Goal: Task Accomplishment & Management: Complete application form

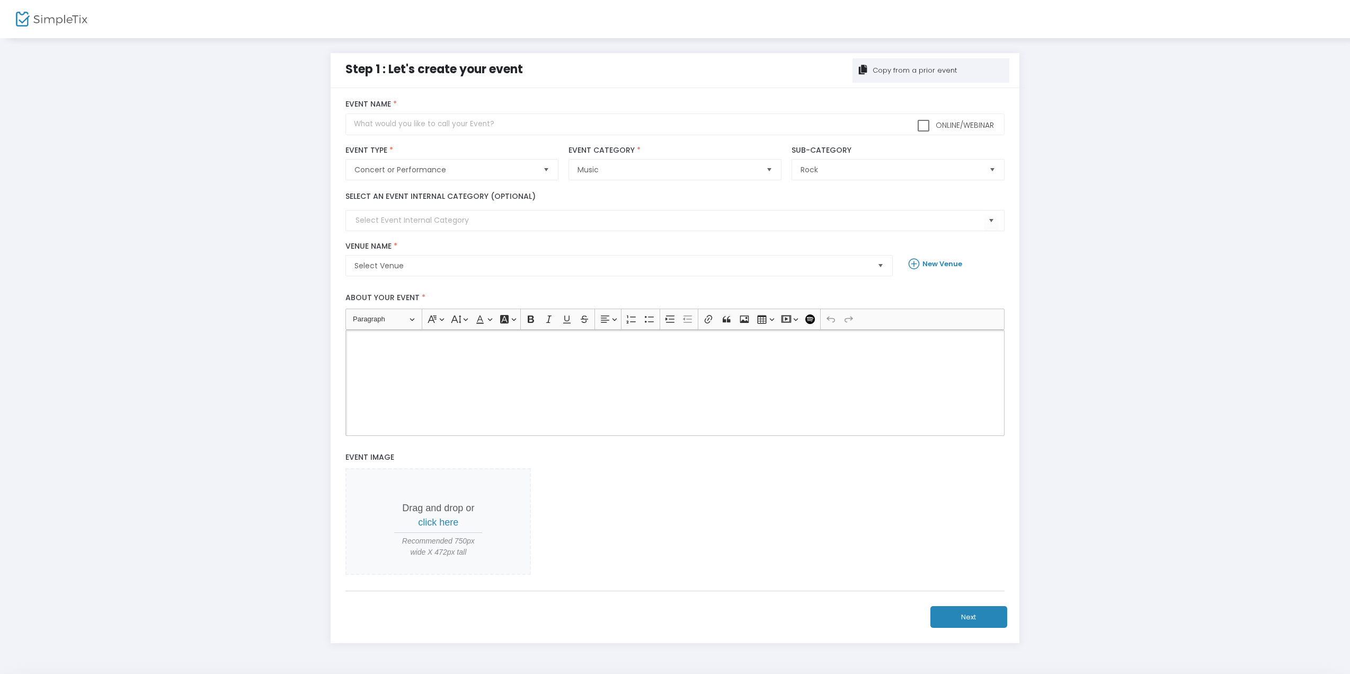
click at [411, 352] on div "Rich Text Editor, main" at bounding box center [675, 383] width 659 height 106
click at [424, 123] on input "text" at bounding box center [675, 124] width 659 height 22
type input "J"
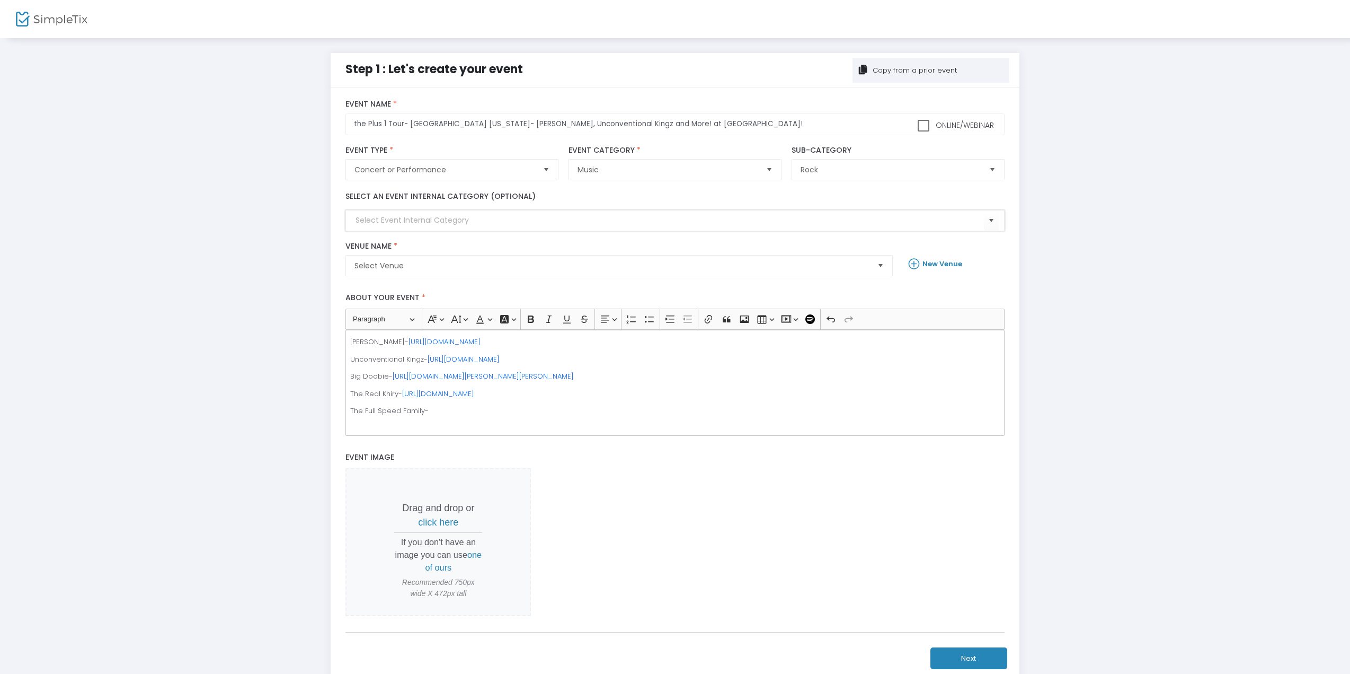
click at [460, 222] on input at bounding box center [670, 220] width 628 height 11
click at [360, 119] on input "the Plus 1 Tour- [GEOGRAPHIC_DATA] [US_STATE]- [PERSON_NAME], Unconventional Ki…" at bounding box center [675, 124] width 659 height 22
type input "The Plus 1 Tour- [GEOGRAPHIC_DATA] [US_STATE]- [PERSON_NAME], Unconventional Ki…"
click at [384, 218] on input at bounding box center [670, 220] width 628 height 11
click at [390, 268] on span "Select Venue" at bounding box center [612, 265] width 515 height 11
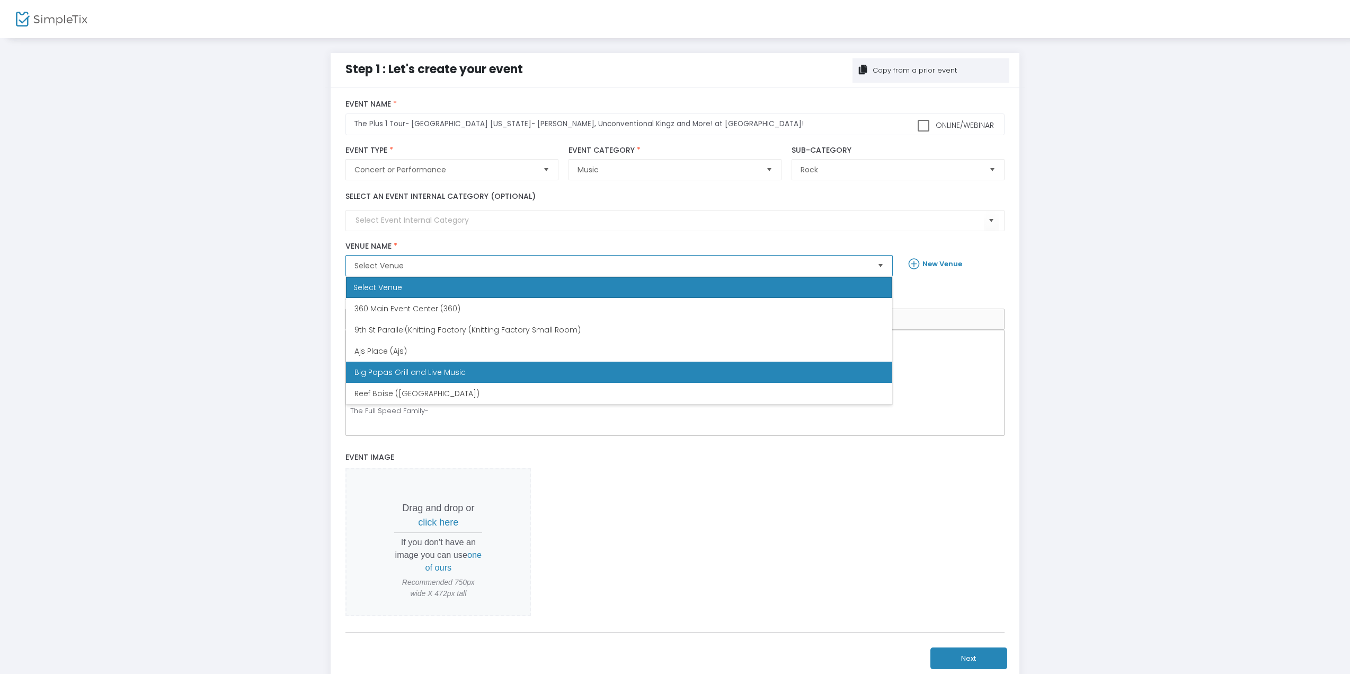
click at [422, 374] on span "Big Papas Grill and Live Music" at bounding box center [410, 372] width 111 height 11
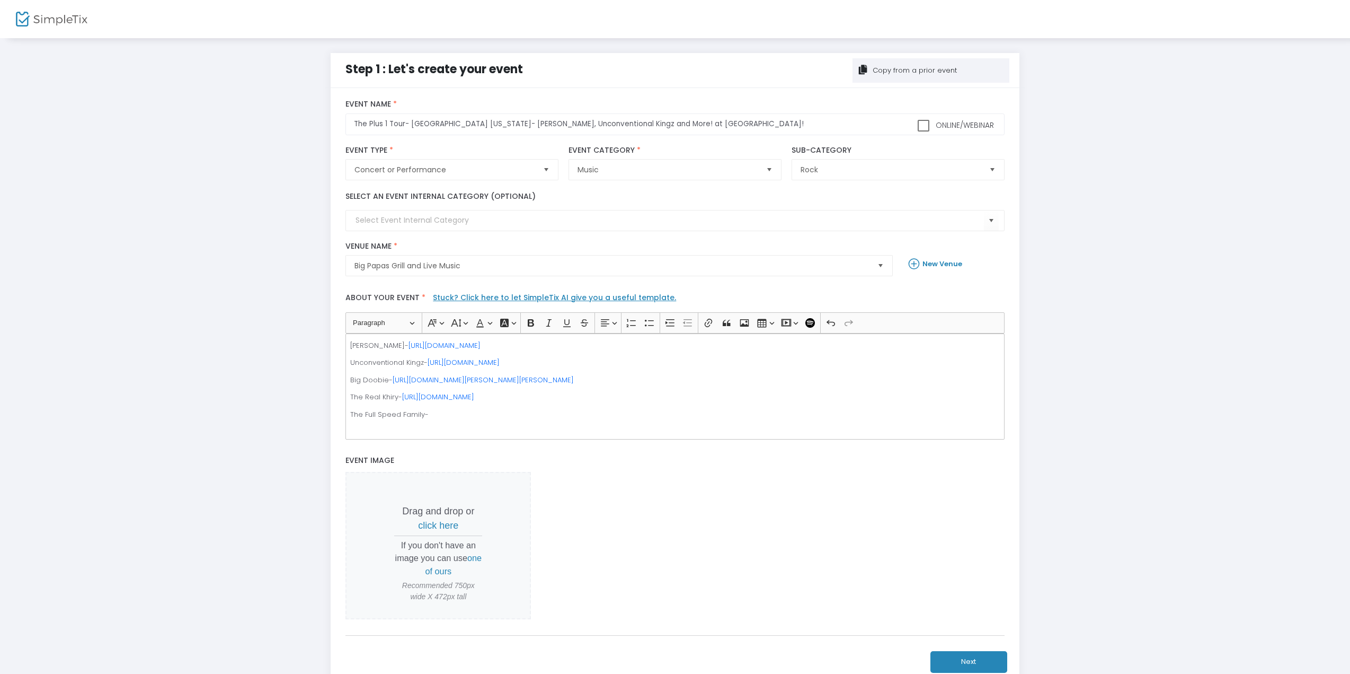
click at [352, 345] on p "[PERSON_NAME]- [URL][DOMAIN_NAME]" at bounding box center [675, 345] width 650 height 11
